Goal: Find specific page/section: Find specific page/section

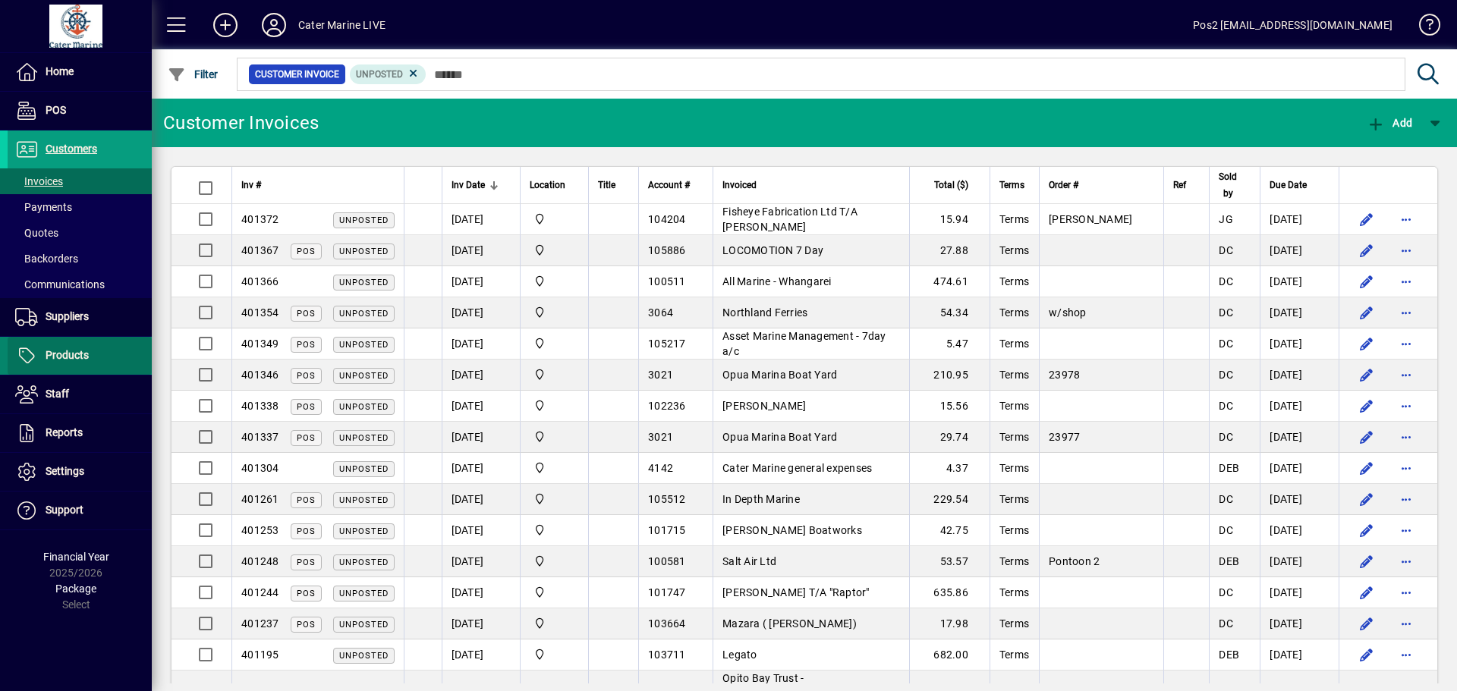
click at [66, 347] on span "Products" at bounding box center [48, 356] width 81 height 18
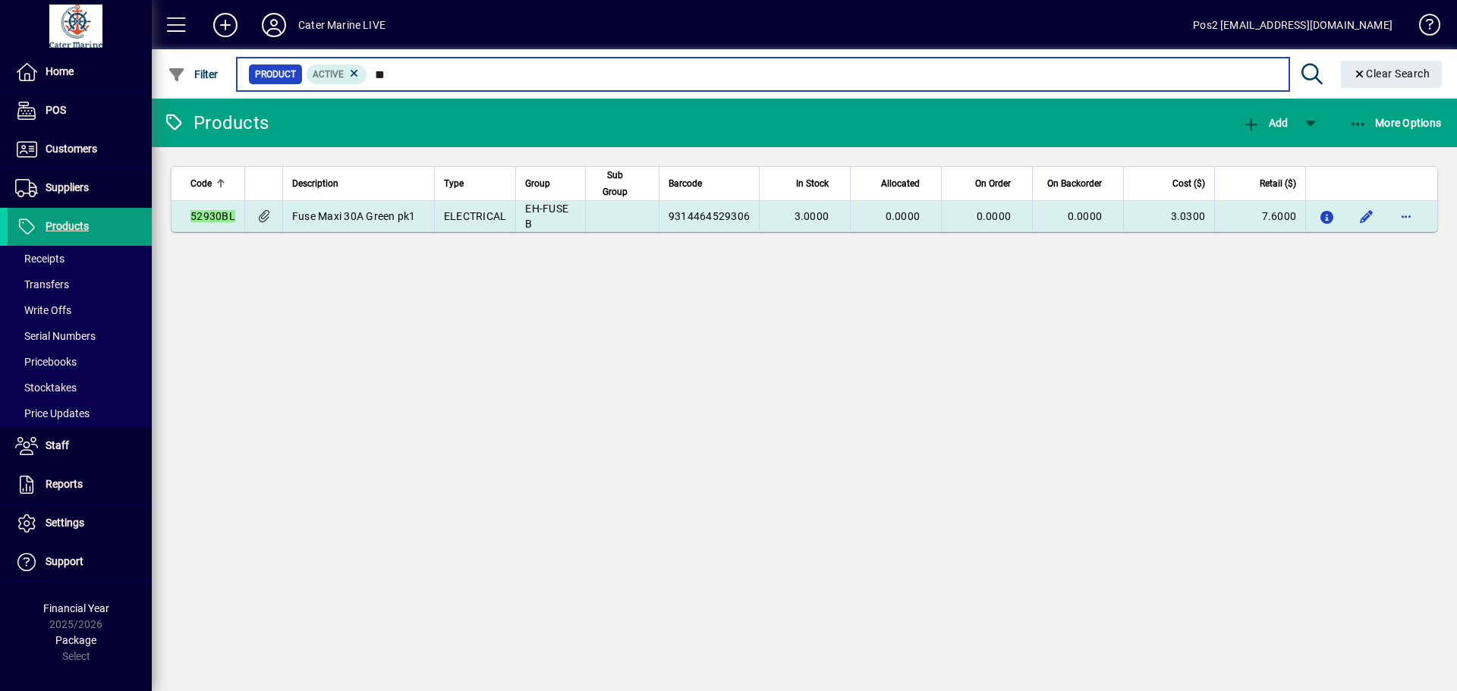
type input "*"
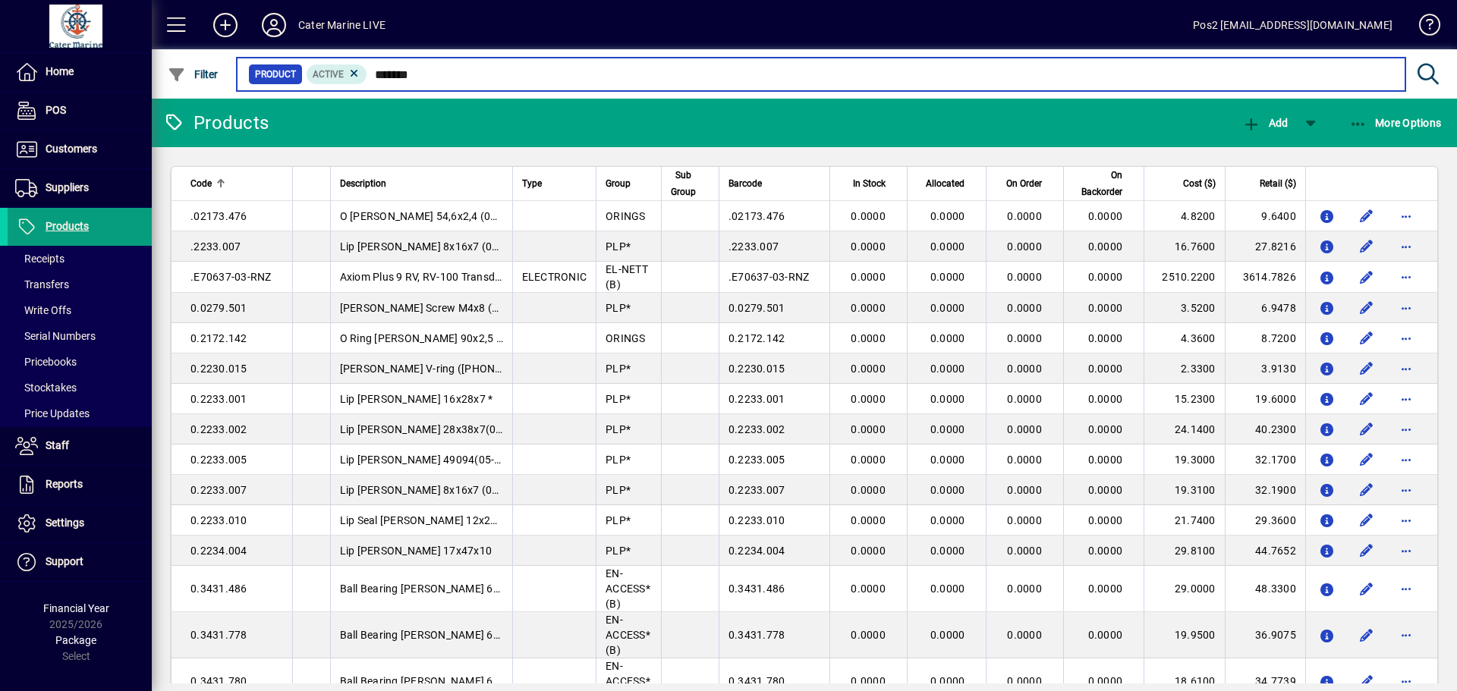
type input "*******"
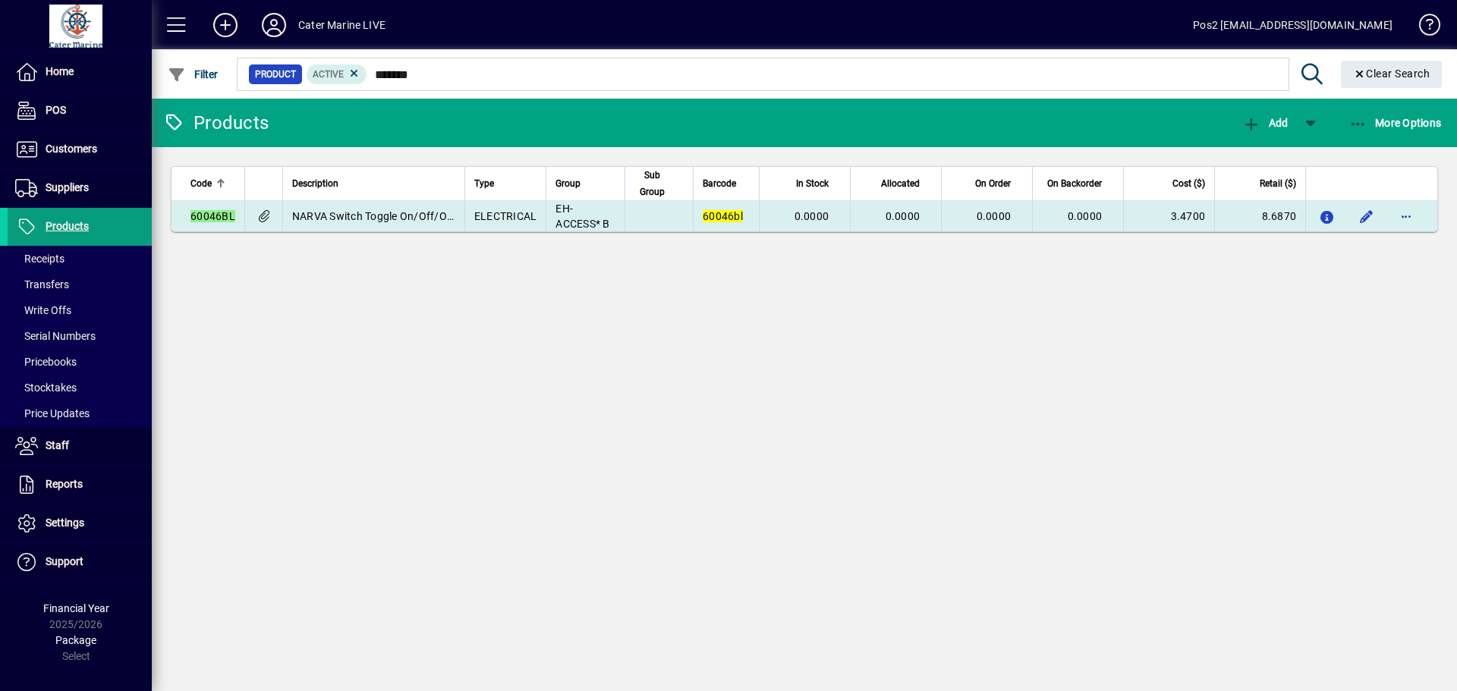
click at [688, 219] on td at bounding box center [659, 216] width 68 height 30
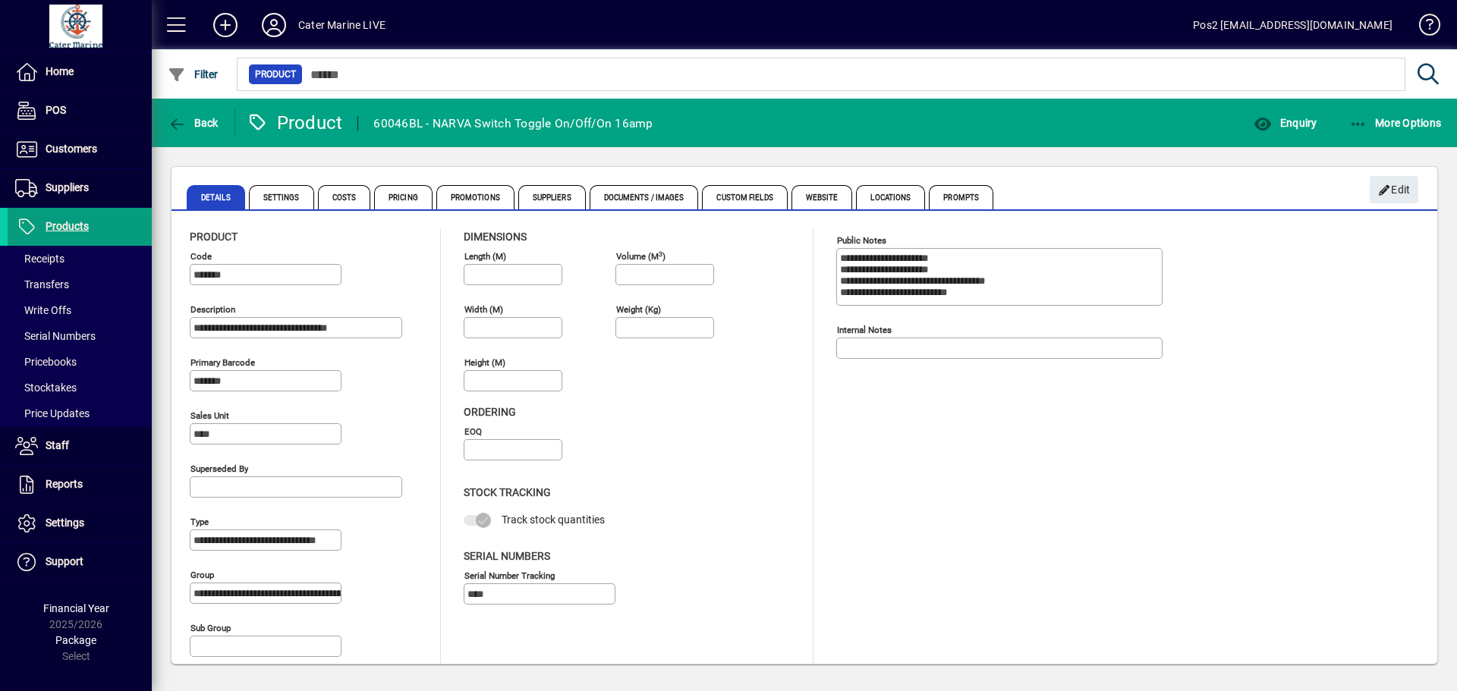
scroll to position [14, 0]
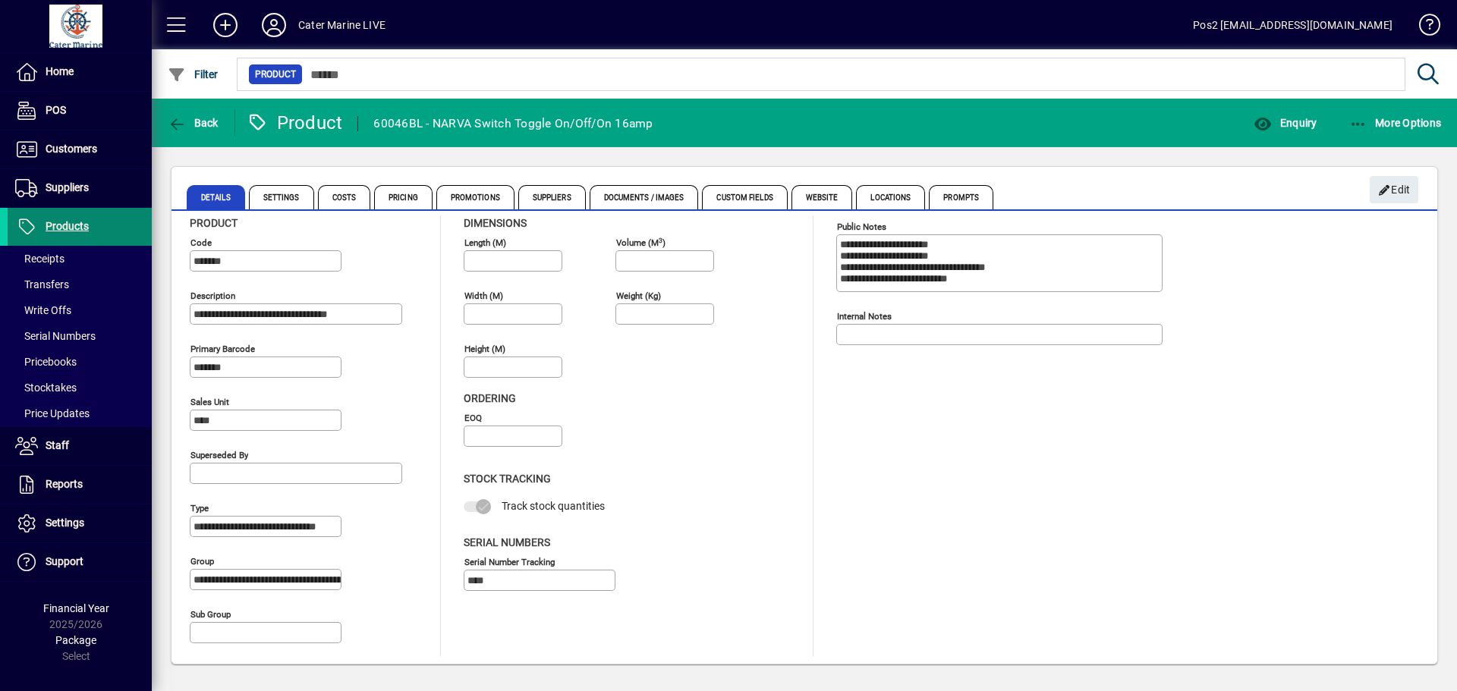
click at [74, 221] on span "Products" at bounding box center [67, 226] width 43 height 12
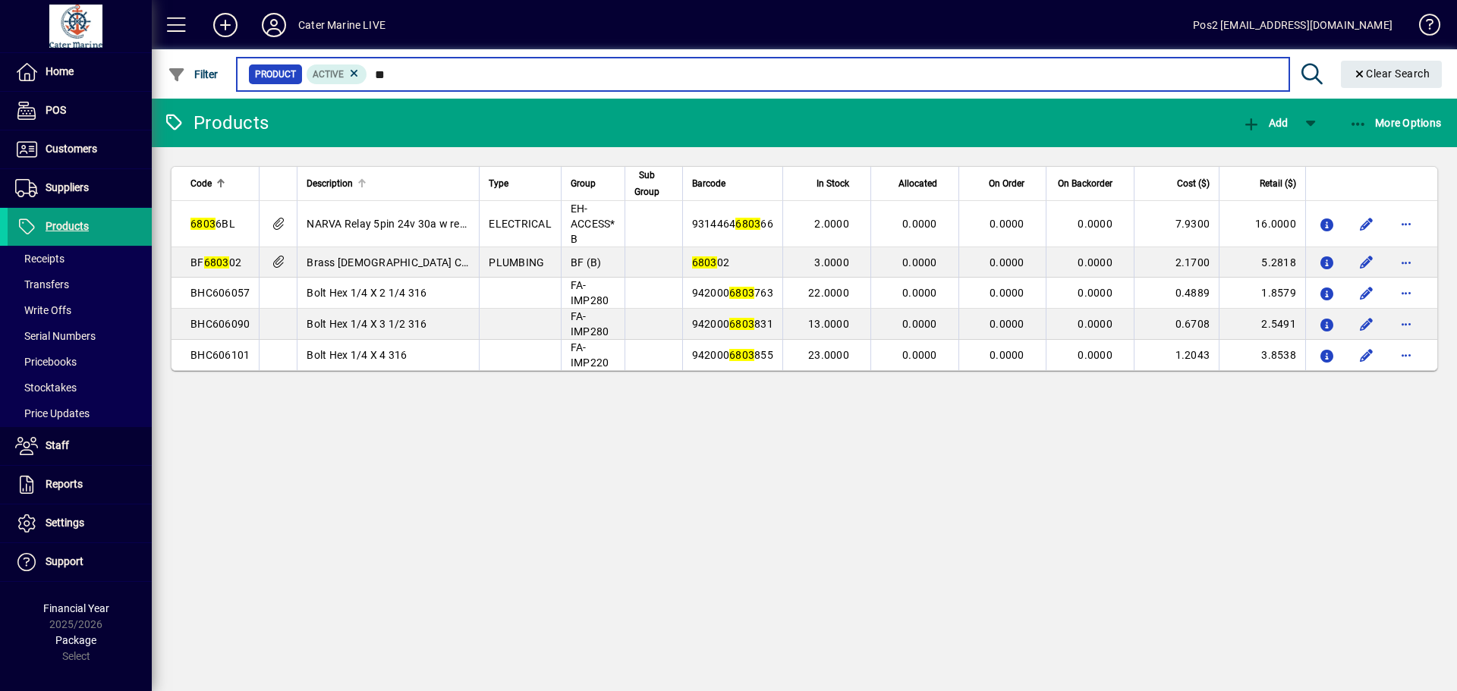
type input "*"
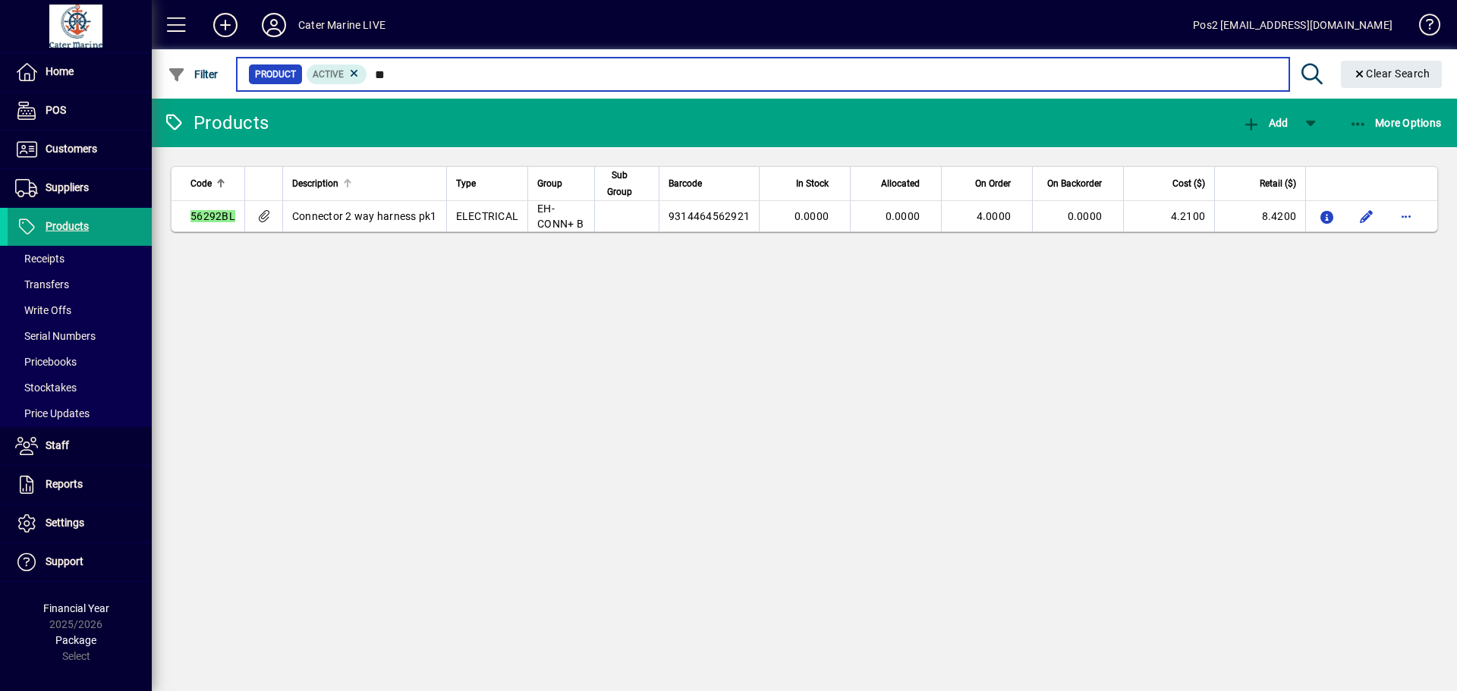
type input "*"
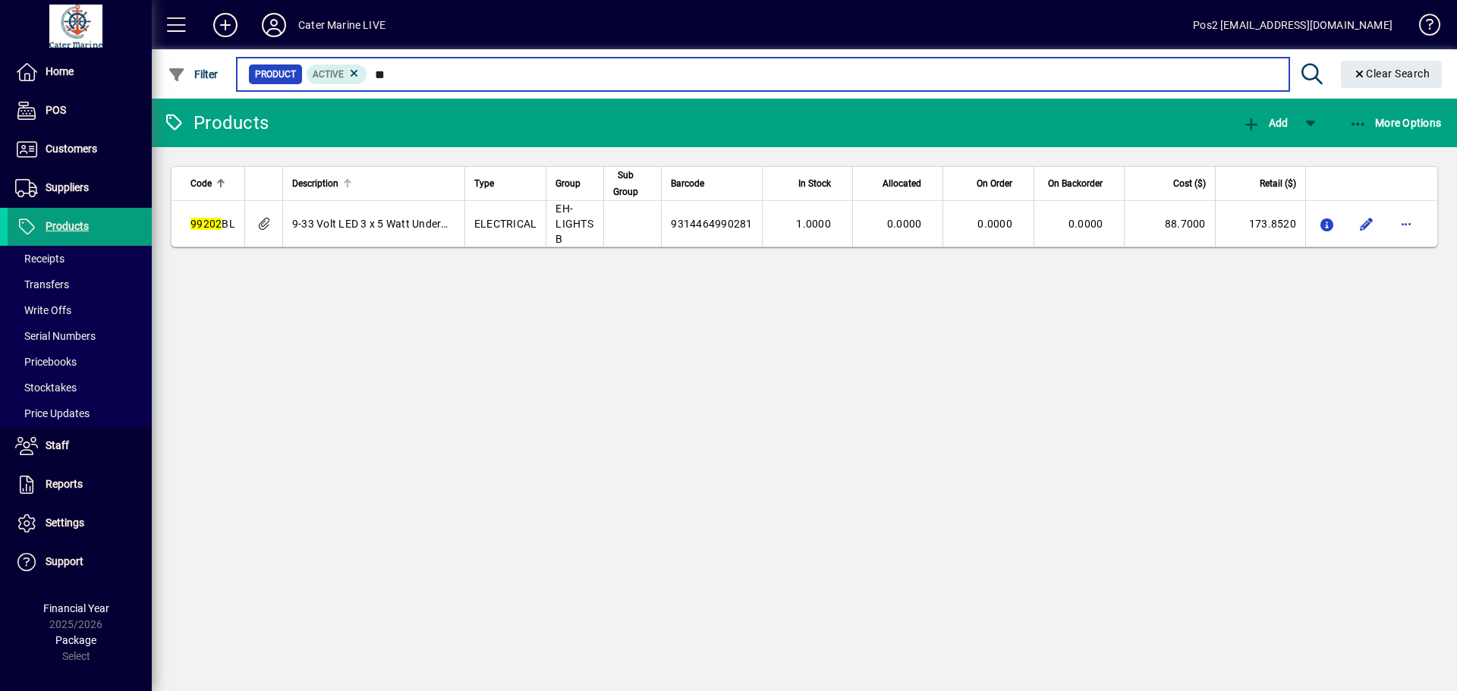
type input "*"
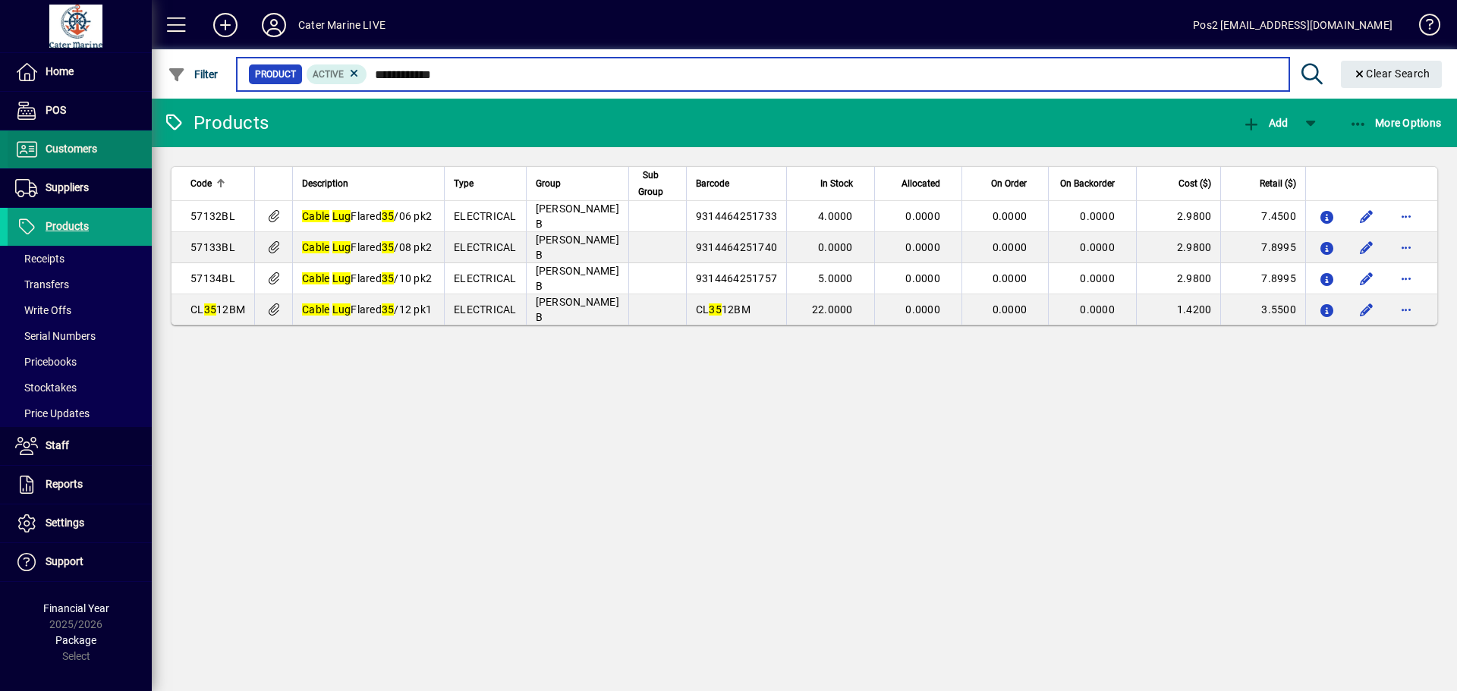
type input "**********"
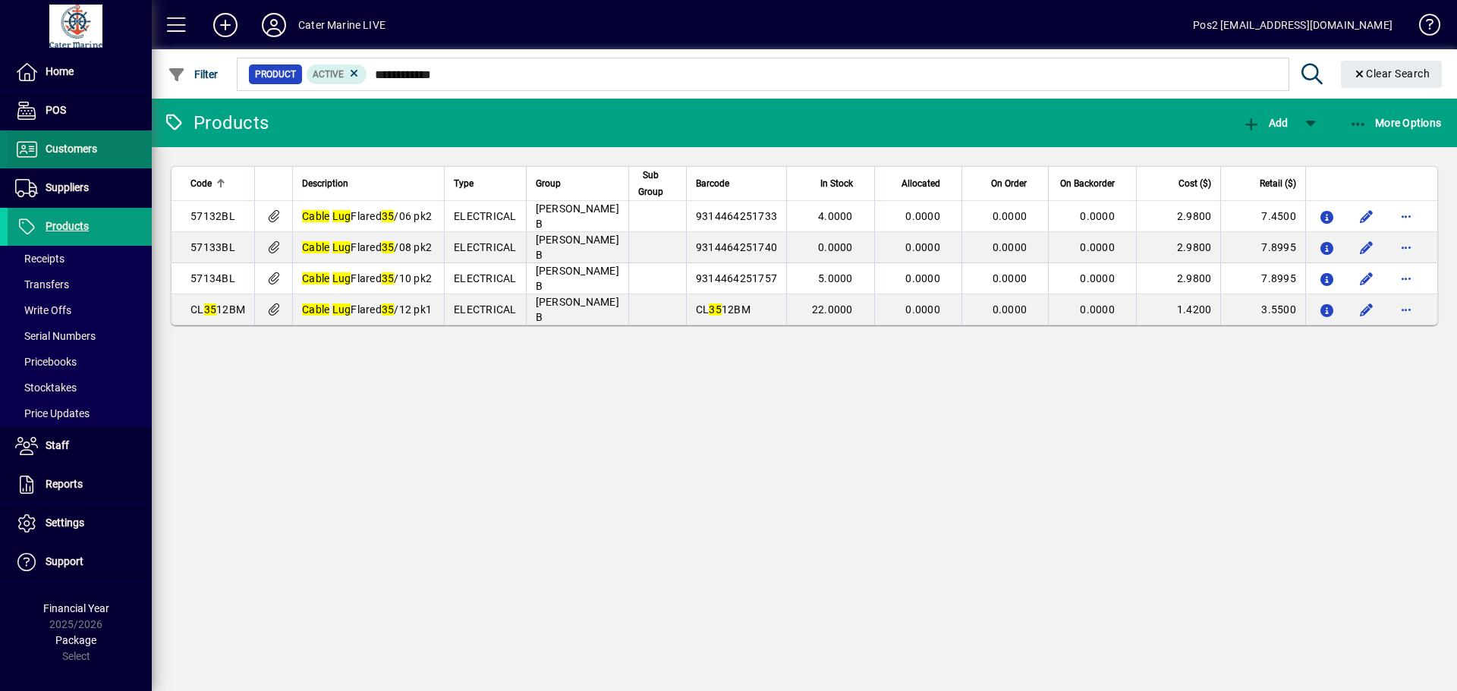
click at [93, 147] on span "Customers" at bounding box center [72, 149] width 52 height 12
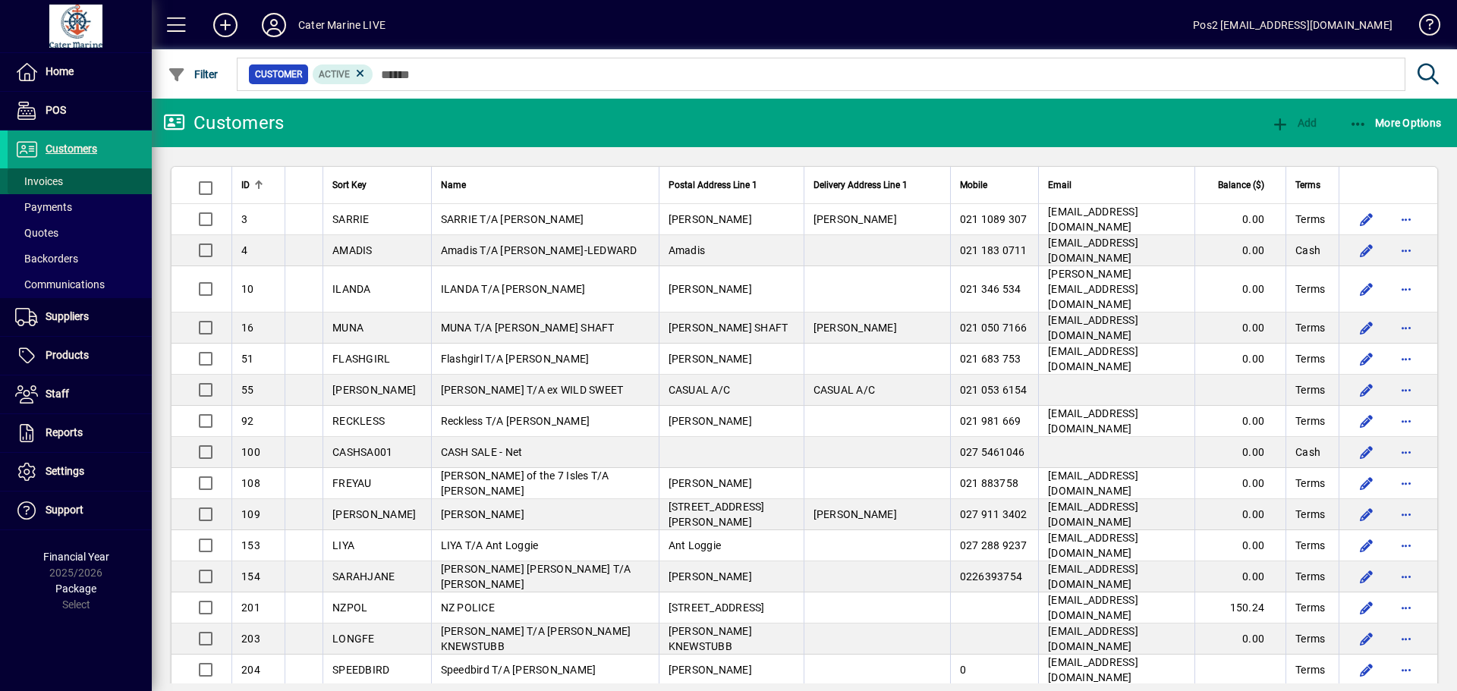
click at [52, 175] on span "Invoices" at bounding box center [35, 182] width 55 height 16
